Goal: Information Seeking & Learning: Check status

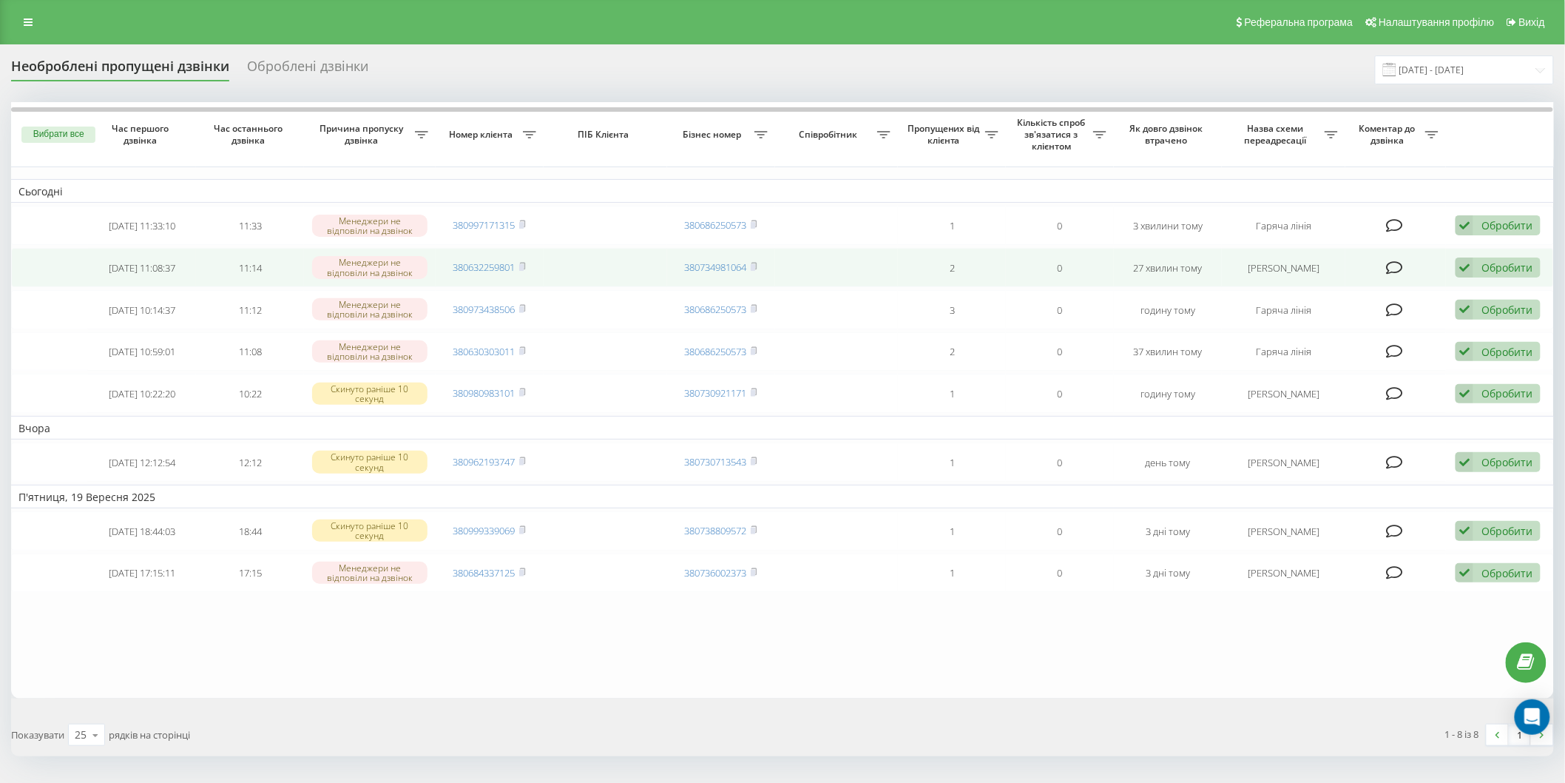
click at [1480, 269] on div "Обробити Не вдалося зв'язатися Зв'язався з клієнтом за допомогою іншого каналу …" at bounding box center [1498, 267] width 85 height 20
click at [1394, 316] on font "Зв'язався з клієнтом за допомогою іншого каналу" at bounding box center [1401, 318] width 253 height 14
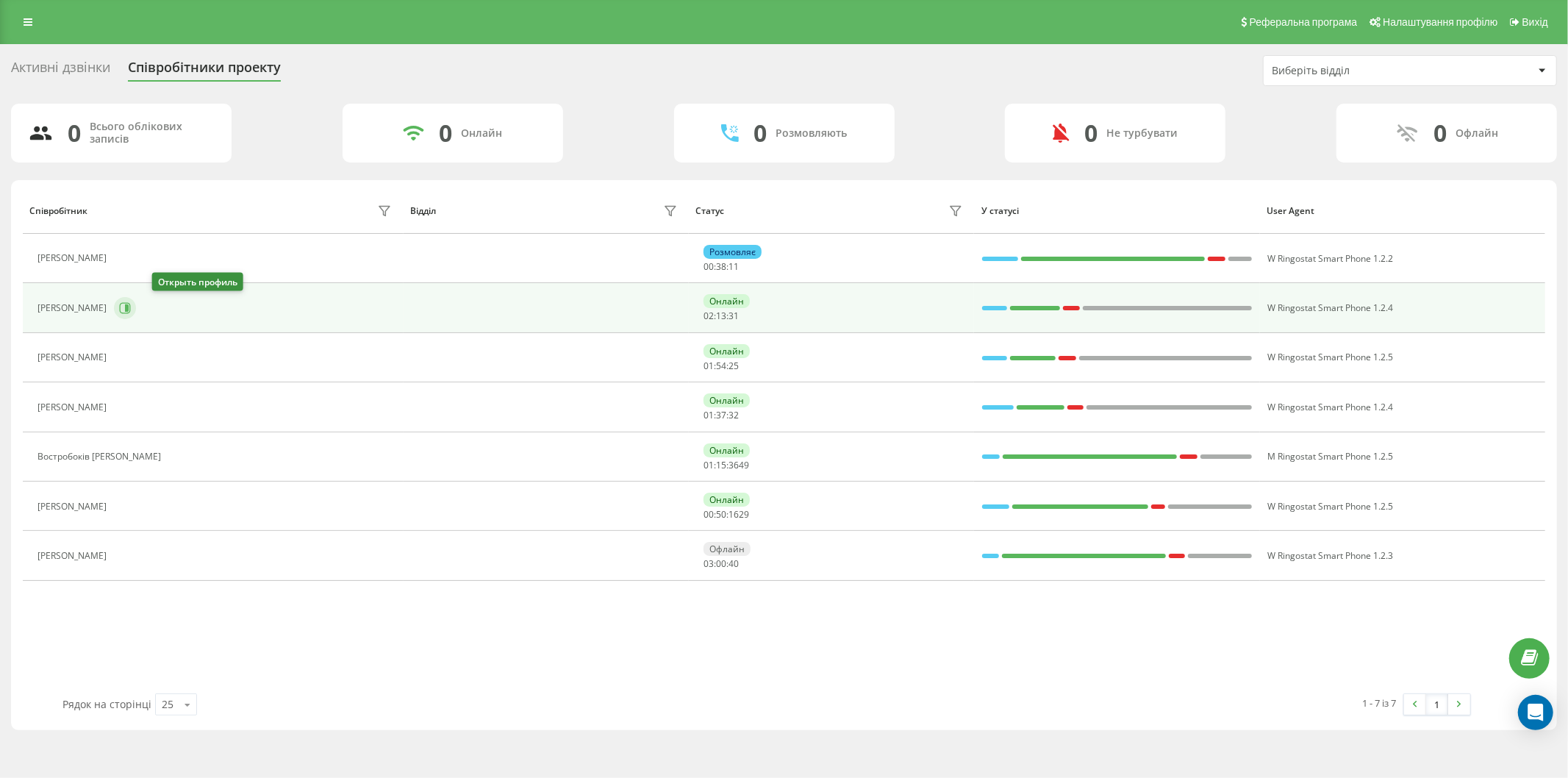
click at [131, 310] on icon at bounding box center [125, 308] width 11 height 11
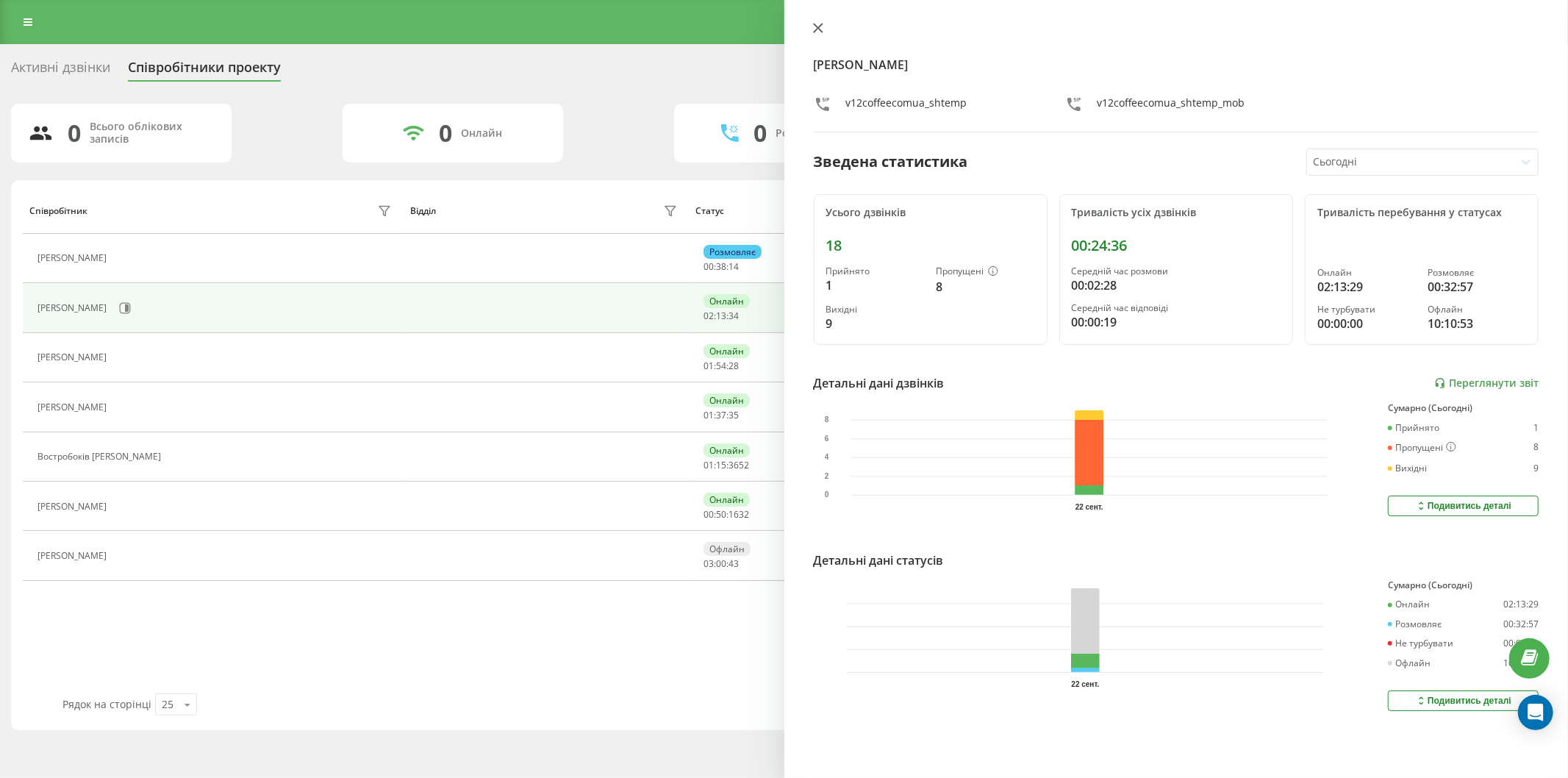
click at [812, 33] on button at bounding box center [818, 29] width 19 height 14
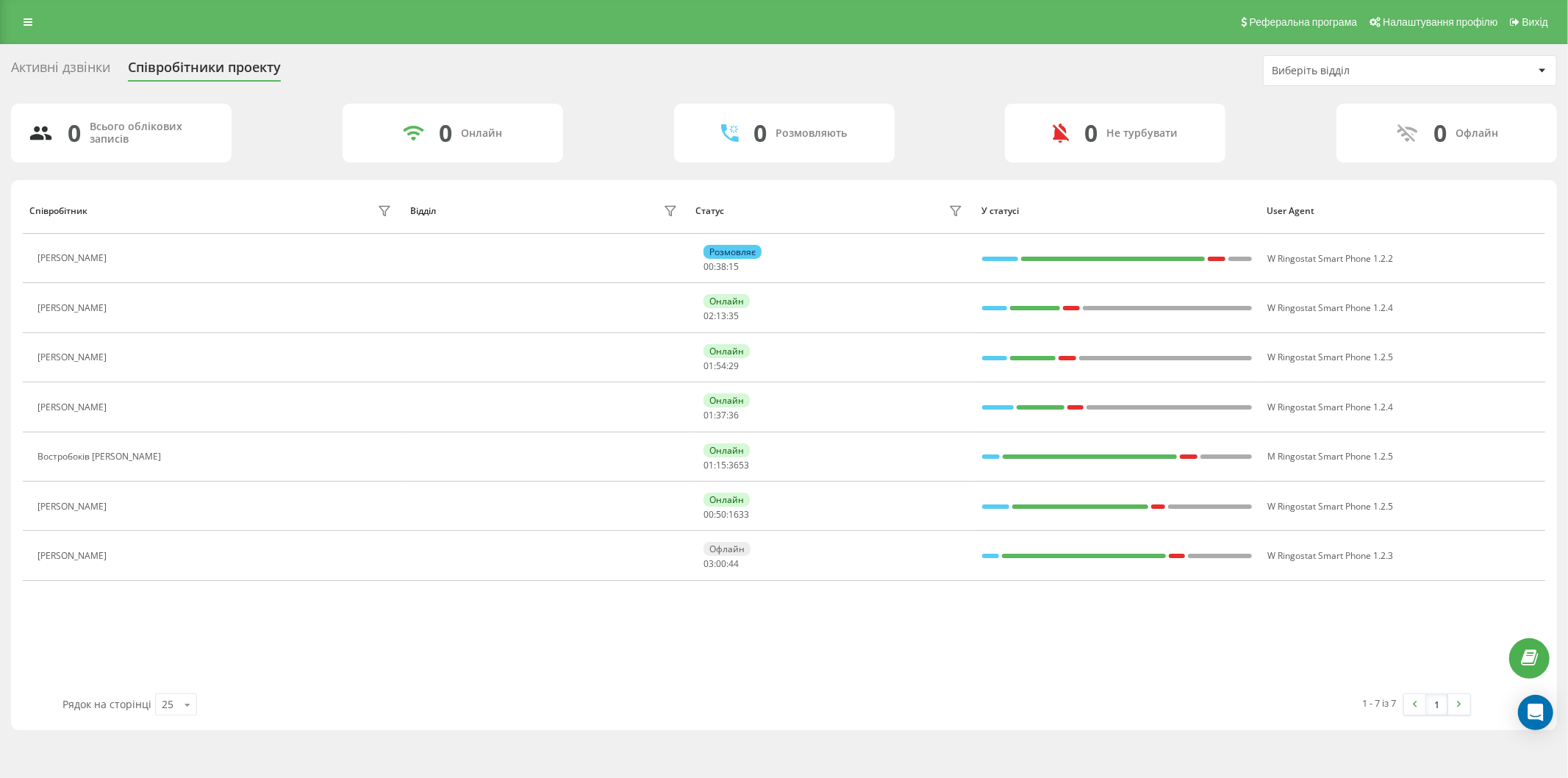
click at [649, 89] on div "Активні дзвінки Співробітники проекту Виберіть відділ 0 Всього облікових записі…" at bounding box center [784, 391] width 1546 height 675
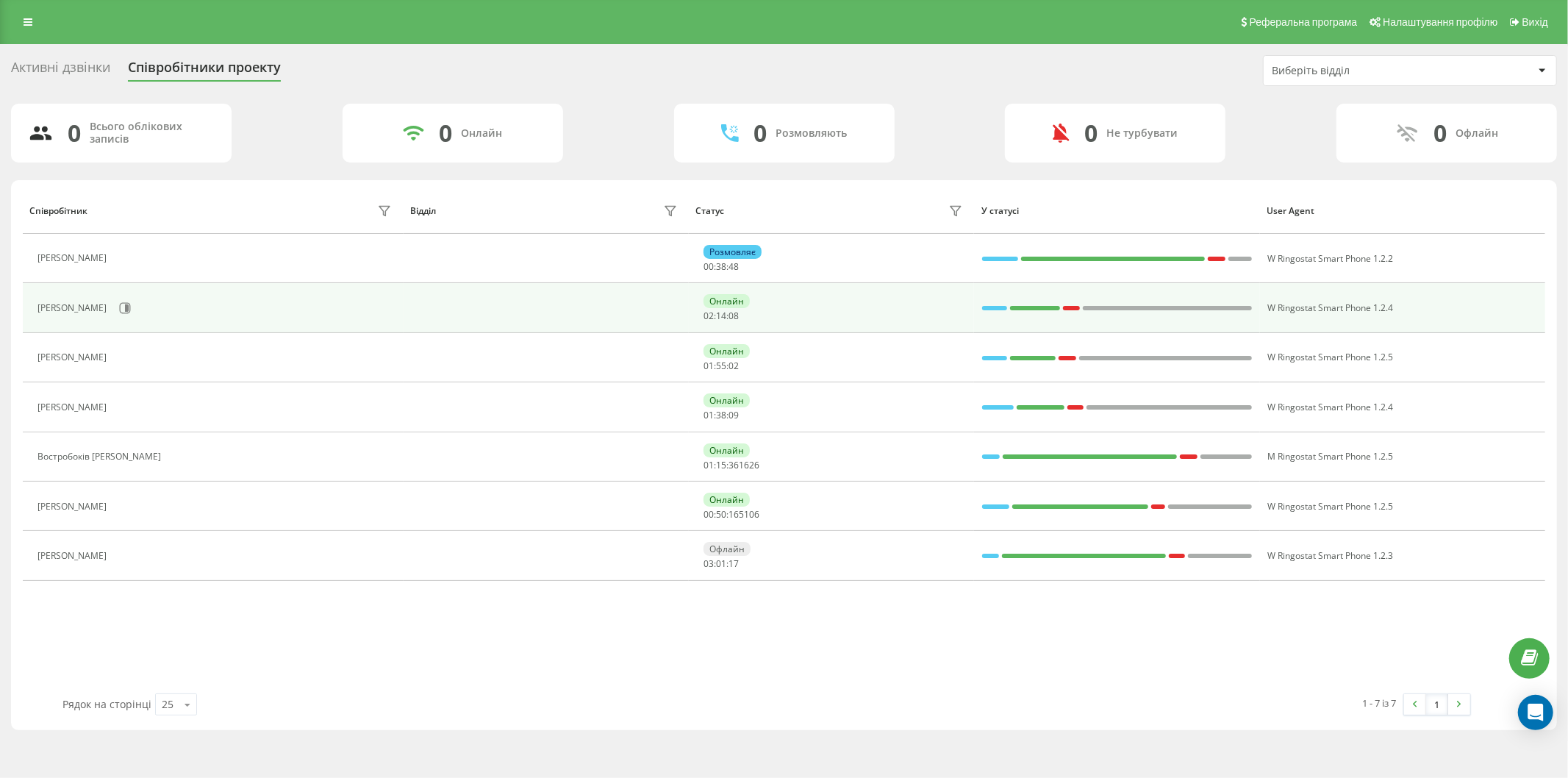
click at [172, 314] on div "[PERSON_NAME]" at bounding box center [217, 307] width 358 height 25
click at [128, 311] on icon at bounding box center [127, 307] width 4 height 7
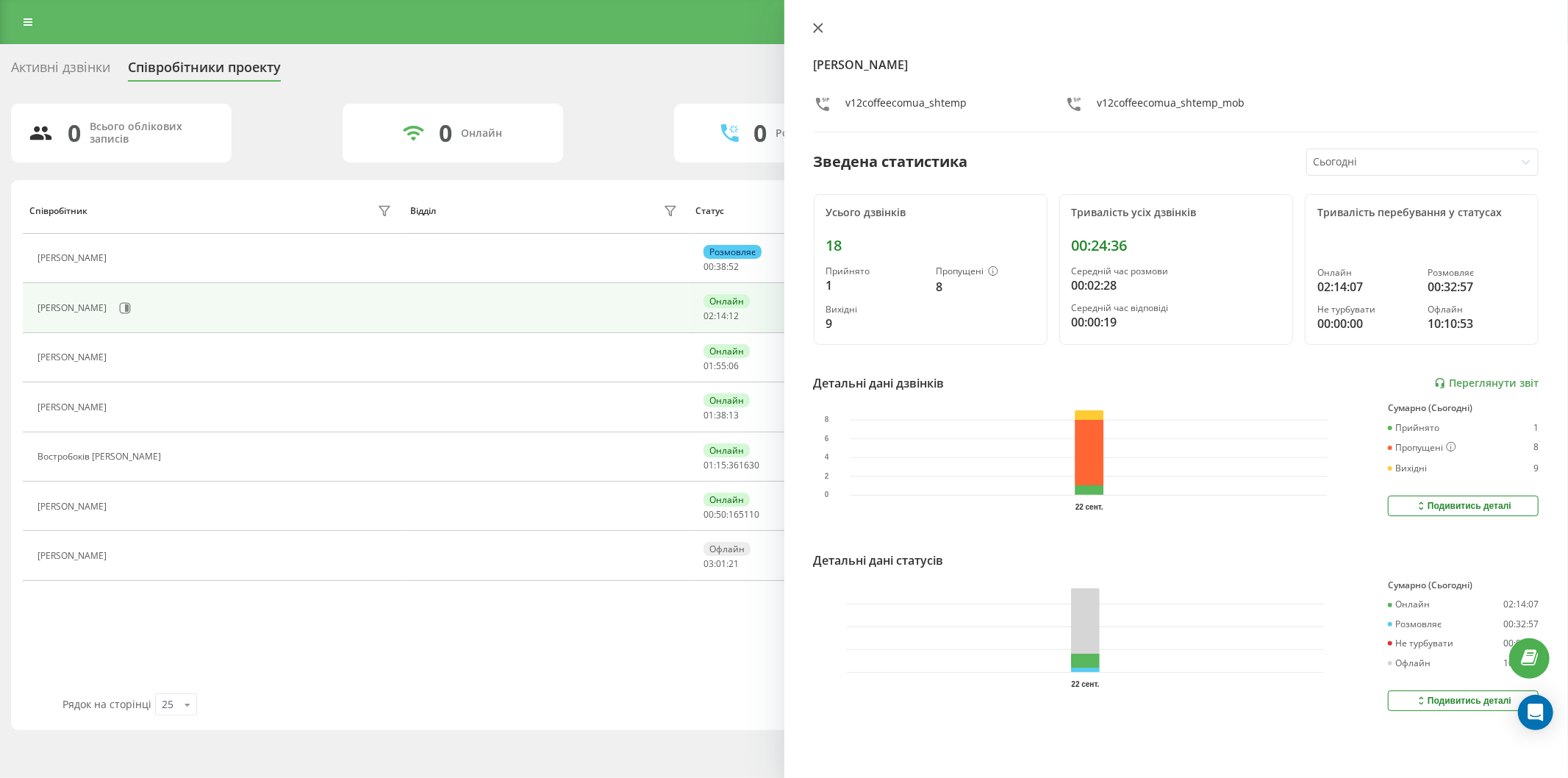
click at [814, 27] on icon at bounding box center [818, 28] width 10 height 10
